Goal: Task Accomplishment & Management: Use online tool/utility

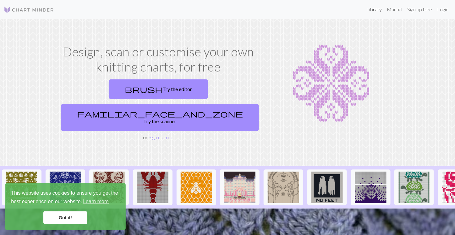
click at [381, 8] on link "Library" at bounding box center [374, 9] width 20 height 13
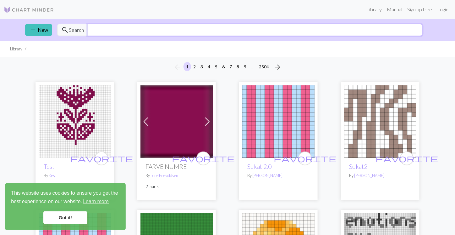
click at [207, 34] on input "text" at bounding box center [255, 30] width 335 height 12
type input "[GEOGRAPHIC_DATA]"
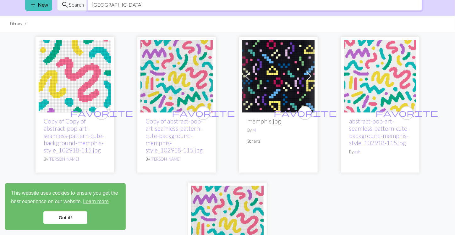
scroll to position [26, 0]
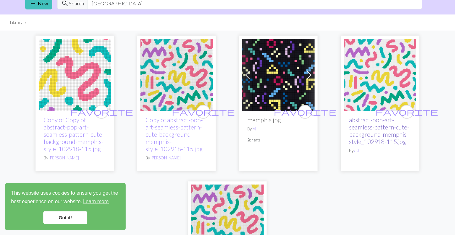
click at [362, 130] on link "abstract-pop-art-seamless-pattern-cute-background-memphis-style_102918-115.jpg" at bounding box center [379, 130] width 60 height 29
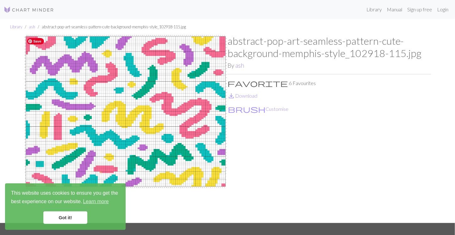
click at [162, 115] on img at bounding box center [126, 129] width 204 height 188
click at [245, 93] on link "save_alt Download" at bounding box center [243, 95] width 30 height 6
click at [448, 9] on link "Login" at bounding box center [443, 9] width 16 height 13
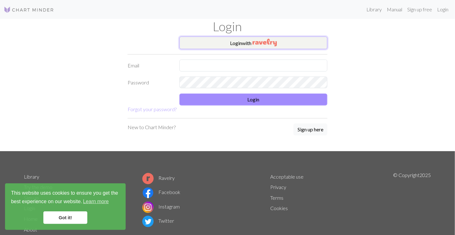
click at [276, 42] on img "button" at bounding box center [265, 43] width 24 height 8
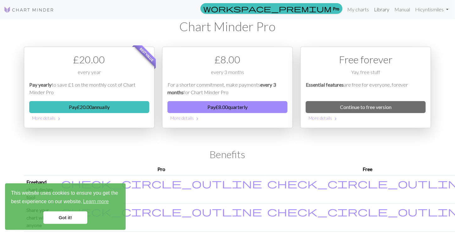
click at [379, 11] on link "Library" at bounding box center [382, 9] width 20 height 13
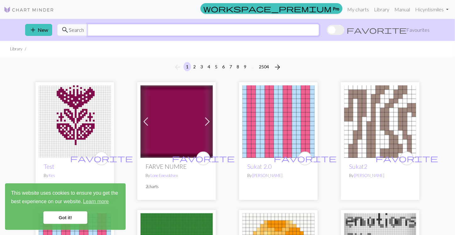
click at [178, 30] on input "text" at bounding box center [204, 30] width 232 height 12
type input "[GEOGRAPHIC_DATA]"
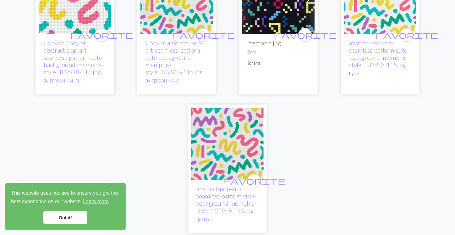
scroll to position [103, 0]
click at [389, 51] on link "abstract-pop-art-seamless-pattern-cute-background-memphis-style_102918-115.jpg" at bounding box center [379, 53] width 60 height 29
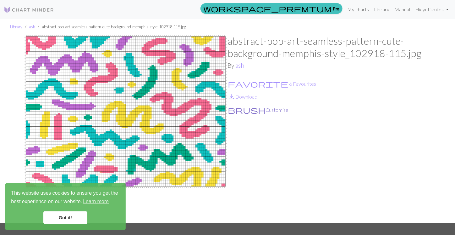
click at [240, 110] on button "brush Customise" at bounding box center [258, 110] width 61 height 8
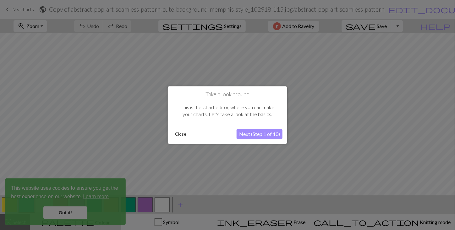
click at [182, 136] on button "Close" at bounding box center [181, 133] width 16 height 9
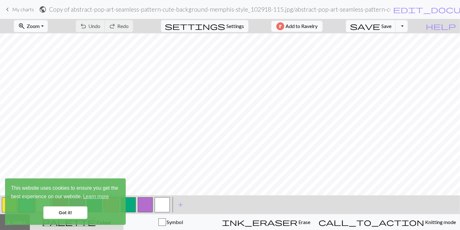
click at [69, 212] on link "Got it!" at bounding box center [65, 212] width 44 height 13
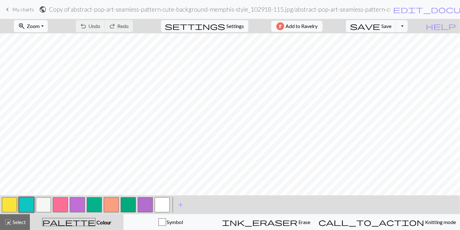
click at [47, 23] on button "zoom_in Zoom Zoom" at bounding box center [31, 26] width 34 height 12
click at [45, 47] on button "Fit width" at bounding box center [39, 50] width 50 height 10
click at [240, 22] on span "Settings" at bounding box center [236, 26] width 18 height 8
select select "aran"
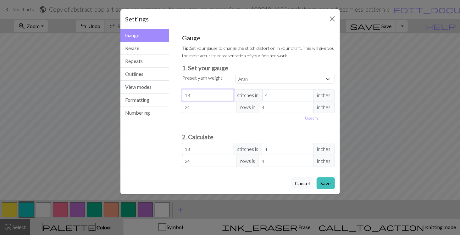
drag, startPoint x: 205, startPoint y: 96, endPoint x: 174, endPoint y: 95, distance: 31.8
click at [174, 95] on div "Gauge Tip: Set your gauge to change the stitch distortion in your chart. This w…" at bounding box center [258, 100] width 170 height 143
type input "2"
type input "28"
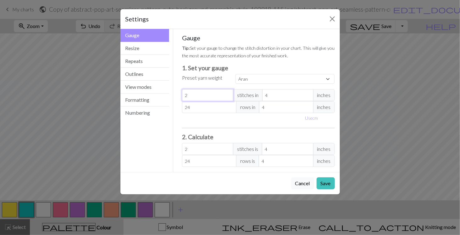
type input "28"
drag, startPoint x: 207, startPoint y: 108, endPoint x: 182, endPoint y: 106, distance: 24.3
click at [182, 106] on input "24" at bounding box center [209, 107] width 54 height 12
type input "3"
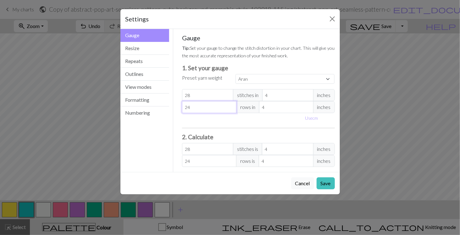
type input "3"
type input "34"
click at [193, 92] on input "28" at bounding box center [207, 95] width 51 height 12
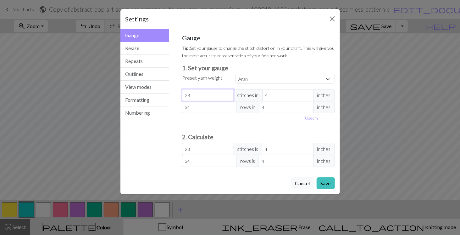
type input "2"
type input "24"
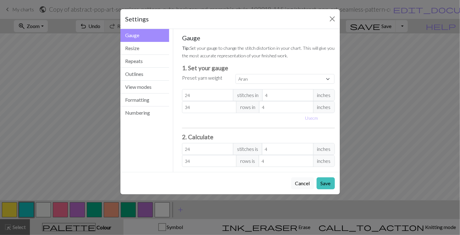
click at [192, 114] on div "Use cm" at bounding box center [258, 118] width 160 height 10
click at [192, 107] on input "34" at bounding box center [209, 107] width 54 height 12
type input "3"
type input "38"
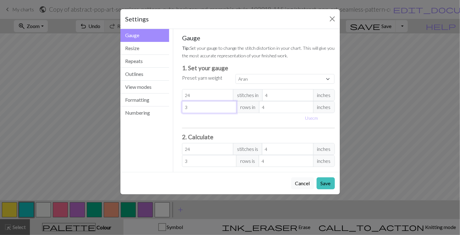
type input "38"
click at [325, 95] on span "inches" at bounding box center [324, 95] width 22 height 12
click at [307, 118] on button "Use cm" at bounding box center [311, 118] width 19 height 10
type input "10.16"
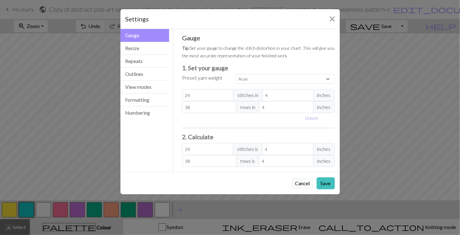
type input "10.16"
click at [281, 95] on input "10.16" at bounding box center [293, 95] width 55 height 12
type input "10.1"
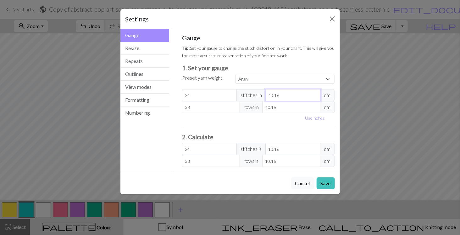
type input "24.14"
type input "10"
type input "24.38"
type input "10"
click at [282, 109] on input "10.16" at bounding box center [292, 107] width 58 height 12
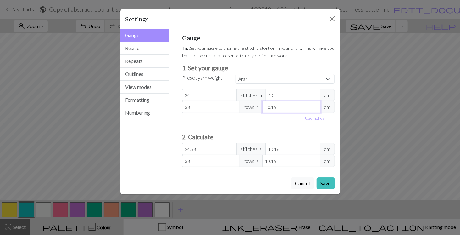
type input "10.1"
type input "38.23"
type input "10"
type input "38.61"
type input "10"
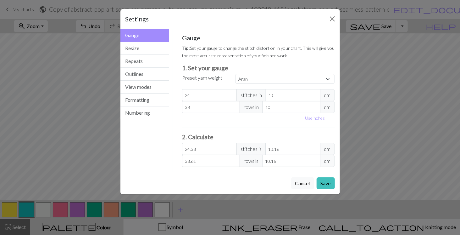
click at [272, 124] on div "Gauge Tip: Set your gauge to change the stitch distortion in your chart. This w…" at bounding box center [258, 100] width 153 height 133
click at [322, 180] on button "Save" at bounding box center [326, 183] width 18 height 12
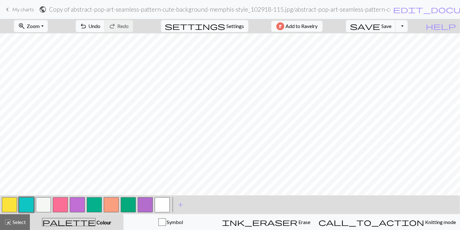
click at [227, 25] on span "Settings" at bounding box center [236, 26] width 18 height 8
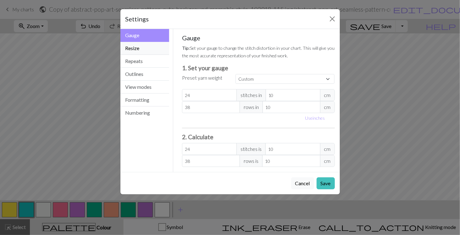
click at [137, 52] on button "Resize" at bounding box center [144, 48] width 49 height 13
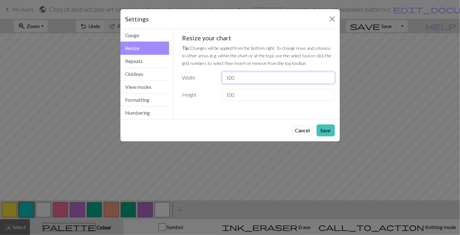
drag, startPoint x: 240, startPoint y: 78, endPoint x: 227, endPoint y: 80, distance: 13.0
click at [227, 80] on input "100" at bounding box center [278, 78] width 113 height 12
type input "156"
click at [245, 93] on input "100" at bounding box center [278, 95] width 113 height 12
click at [142, 59] on button "Repeats" at bounding box center [144, 61] width 49 height 13
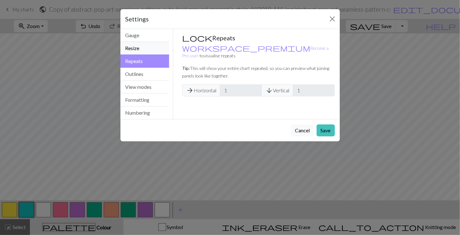
click at [143, 49] on button "Resize" at bounding box center [144, 48] width 49 height 13
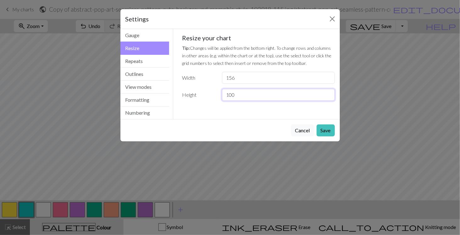
drag, startPoint x: 241, startPoint y: 94, endPoint x: 221, endPoint y: 92, distance: 19.3
click at [221, 92] on div "100" at bounding box center [278, 95] width 120 height 12
click at [325, 126] on button "Save" at bounding box center [326, 130] width 18 height 12
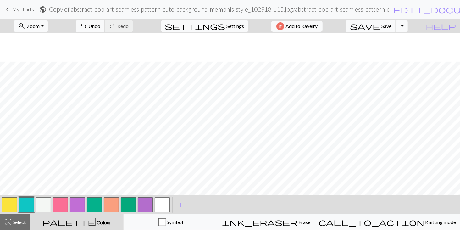
scroll to position [191, 0]
click at [101, 28] on span "Undo" at bounding box center [95, 26] width 12 height 6
click at [92, 203] on button "button" at bounding box center [94, 204] width 15 height 15
click at [220, 6] on h2 "Copy of abstract-pop-art-seamless-pattern-cute-background-memphis-style_102918-…" at bounding box center [219, 9] width 341 height 7
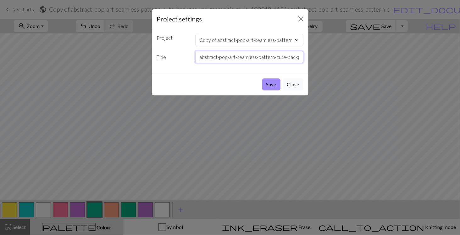
click at [224, 57] on input "abstract-pop-art-seamless-pattern-cute-background-memphis-style_102918-115.jpg" at bounding box center [249, 57] width 108 height 12
type input "Updated Memphis Chart for Trio Vest Test"
click at [269, 79] on button "Save" at bounding box center [271, 84] width 18 height 12
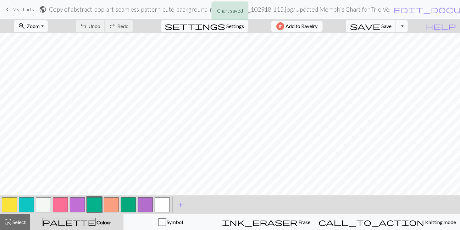
click at [42, 207] on button "button" at bounding box center [43, 204] width 15 height 15
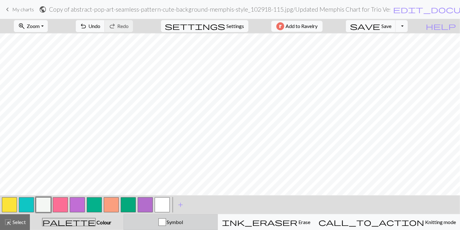
click at [183, 223] on span "Symbol" at bounding box center [174, 222] width 17 height 6
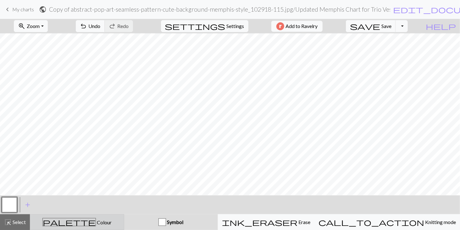
click at [120, 224] on div "palette Colour Colour" at bounding box center [77, 222] width 86 height 8
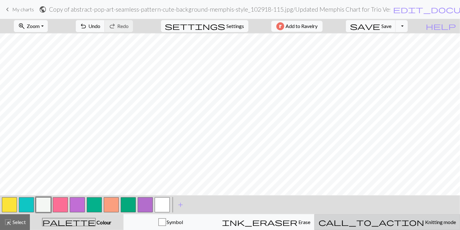
click at [424, 225] on span "Knitting mode" at bounding box center [440, 222] width 32 height 6
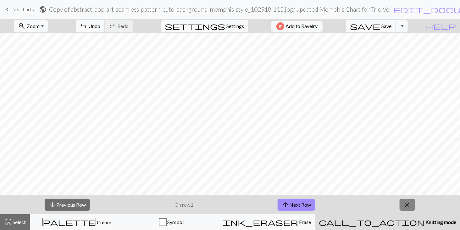
click at [403, 203] on button "close" at bounding box center [408, 205] width 16 height 12
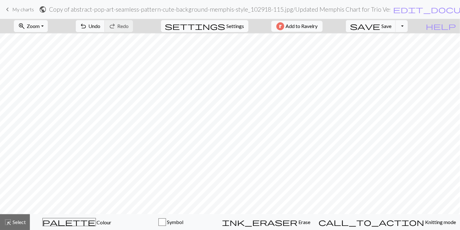
click at [227, 27] on span "Settings" at bounding box center [236, 26] width 18 height 8
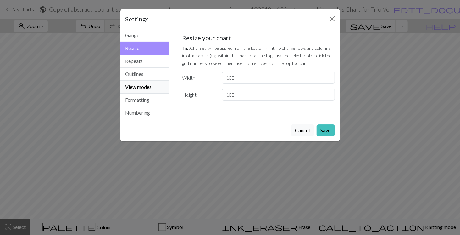
click at [149, 91] on button "View modes" at bounding box center [144, 87] width 49 height 13
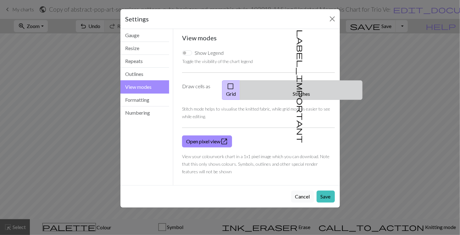
click at [313, 86] on button "label_important Stitches" at bounding box center [301, 90] width 123 height 20
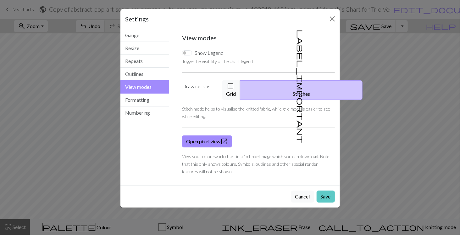
click at [331, 190] on button "Save" at bounding box center [326, 196] width 18 height 12
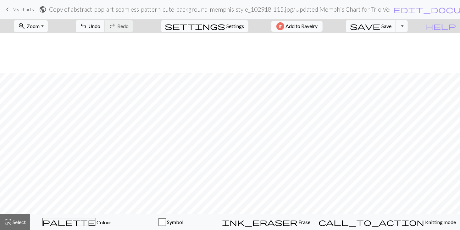
scroll to position [172, 0]
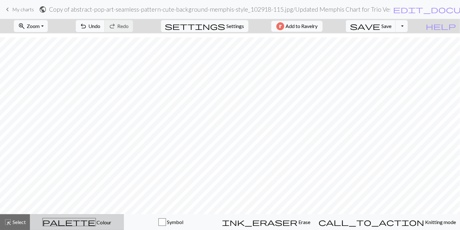
click at [96, 224] on span "Colour" at bounding box center [104, 222] width 16 height 6
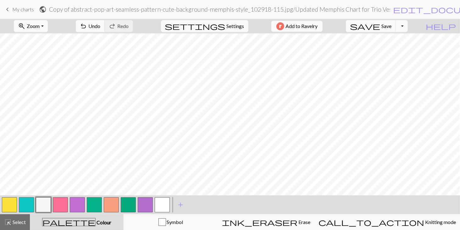
click at [95, 209] on button "button" at bounding box center [94, 204] width 15 height 15
click at [59, 206] on button "button" at bounding box center [60, 204] width 15 height 15
click at [9, 205] on button "button" at bounding box center [9, 204] width 15 height 15
click at [47, 206] on button "button" at bounding box center [43, 204] width 15 height 15
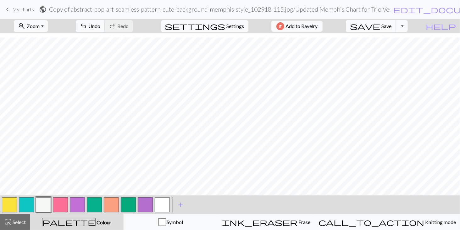
click at [5, 209] on button "button" at bounding box center [9, 204] width 15 height 15
click at [82, 202] on button "button" at bounding box center [77, 204] width 15 height 15
click at [20, 205] on button "button" at bounding box center [26, 204] width 15 height 15
click at [97, 208] on button "button" at bounding box center [94, 204] width 15 height 15
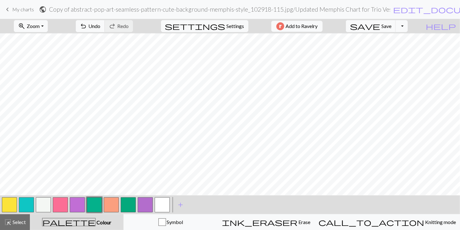
click at [50, 207] on div at bounding box center [86, 204] width 170 height 17
click at [43, 205] on button "button" at bounding box center [43, 204] width 15 height 15
click at [98, 208] on button "button" at bounding box center [94, 204] width 15 height 15
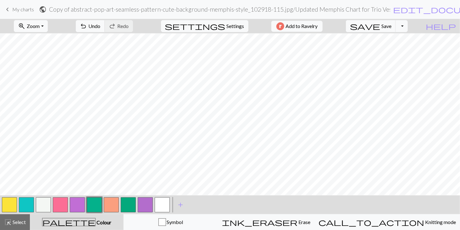
click at [8, 205] on button "button" at bounding box center [9, 204] width 15 height 15
click at [96, 204] on button "button" at bounding box center [94, 204] width 15 height 15
click at [45, 205] on button "button" at bounding box center [43, 204] width 15 height 15
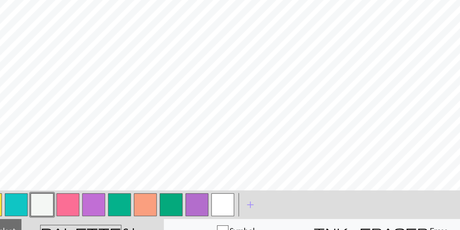
drag, startPoint x: 227, startPoint y: 204, endPoint x: 225, endPoint y: 198, distance: 6.1
click at [225, 198] on div "< > add Add a colour" at bounding box center [230, 204] width 460 height 19
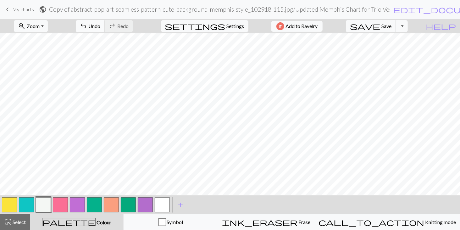
click at [101, 24] on span "Undo" at bounding box center [95, 26] width 12 height 6
click at [392, 26] on span "Save" at bounding box center [387, 26] width 10 height 6
click at [98, 204] on button "button" at bounding box center [94, 204] width 15 height 15
click at [64, 205] on button "button" at bounding box center [60, 204] width 15 height 15
click at [44, 207] on button "button" at bounding box center [43, 204] width 15 height 15
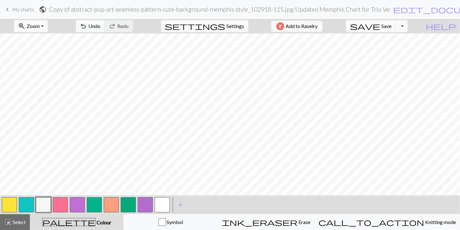
click at [60, 203] on button "button" at bounding box center [60, 204] width 15 height 15
click at [380, 27] on span "save" at bounding box center [365, 26] width 30 height 9
click at [408, 26] on button "Toggle Dropdown" at bounding box center [402, 26] width 12 height 12
click at [395, 51] on button "save_alt Download" at bounding box center [356, 50] width 104 height 10
click at [408, 24] on button "Toggle Dropdown" at bounding box center [402, 26] width 12 height 12
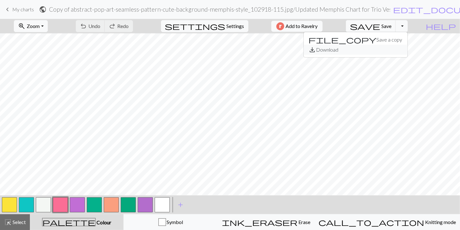
click at [386, 47] on button "save_alt Download" at bounding box center [356, 50] width 104 height 10
click at [11, 7] on link "keyboard_arrow_left My charts" at bounding box center [19, 9] width 30 height 11
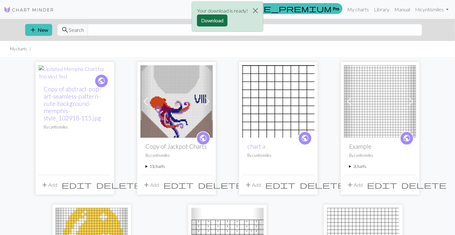
click at [214, 21] on button "Download" at bounding box center [212, 20] width 31 height 12
click at [84, 98] on link "Copy of abstract-pop-art-seamless-pattern-cute-background-memphis-style_102918-…" at bounding box center [72, 103] width 57 height 36
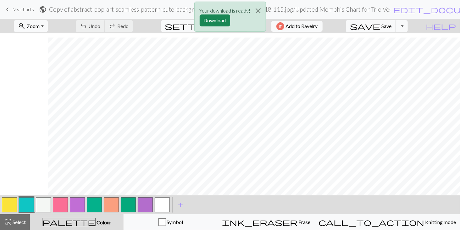
scroll to position [499, 576]
click at [47, 210] on button "button" at bounding box center [43, 204] width 15 height 15
click at [394, 29] on div "Your download is ready! Download" at bounding box center [230, 18] width 460 height 37
click at [258, 11] on button "Close" at bounding box center [258, 11] width 15 height 18
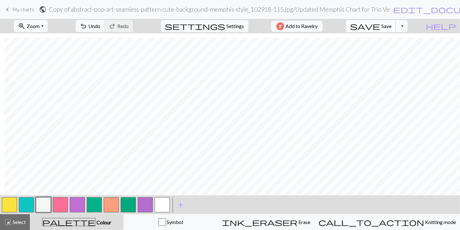
click at [392, 27] on span "Save" at bounding box center [387, 26] width 10 height 6
